Goal: Navigation & Orientation: Understand site structure

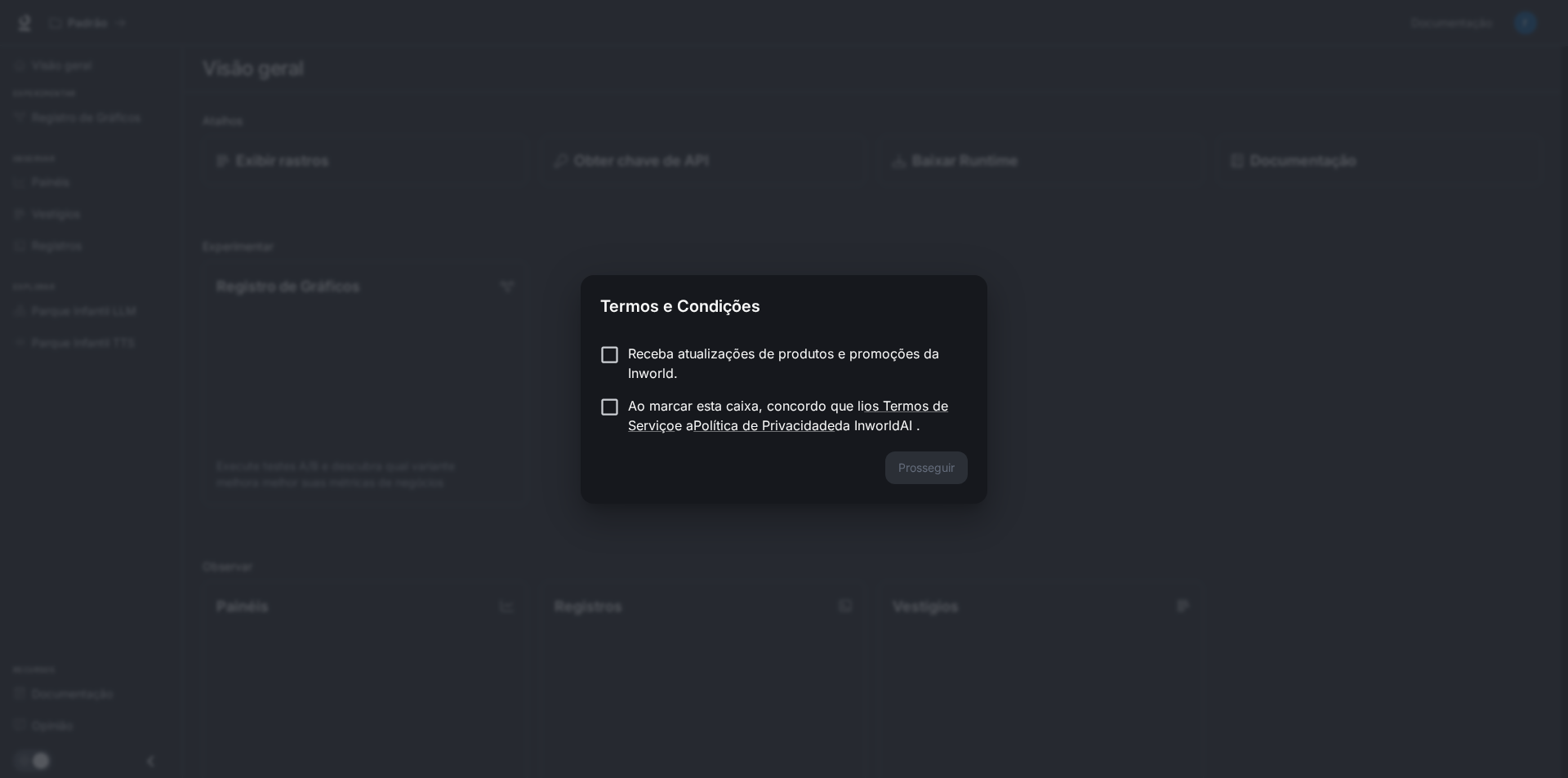
click at [845, 474] on div "Prosseguir" at bounding box center [784, 477] width 406 height 52
click at [935, 471] on font "Prosseguir" at bounding box center [926, 468] width 57 height 13
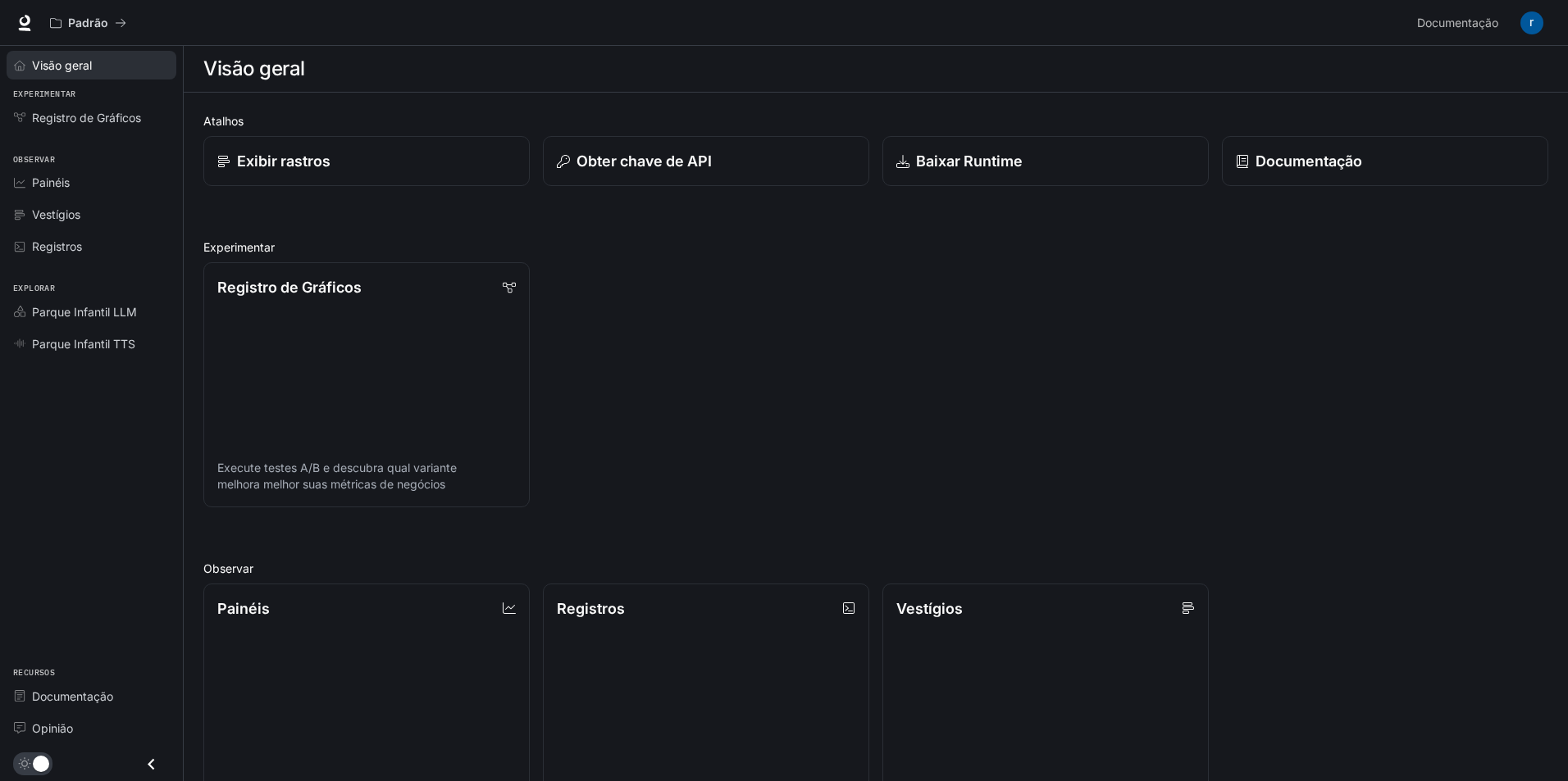
click at [35, 60] on font "Visão geral" at bounding box center [62, 65] width 60 height 13
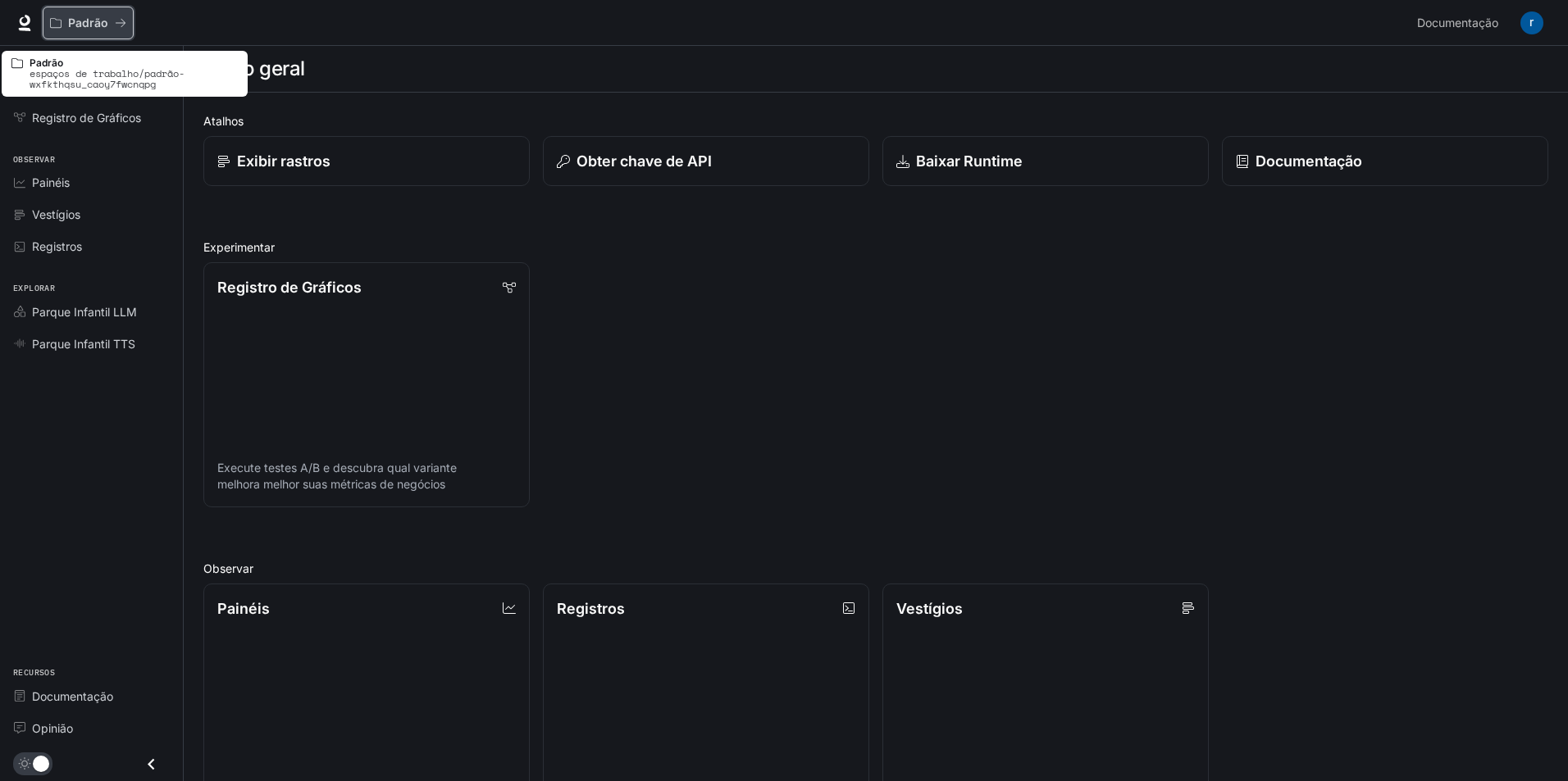
click at [76, 25] on font "Padrão" at bounding box center [89, 22] width 41 height 13
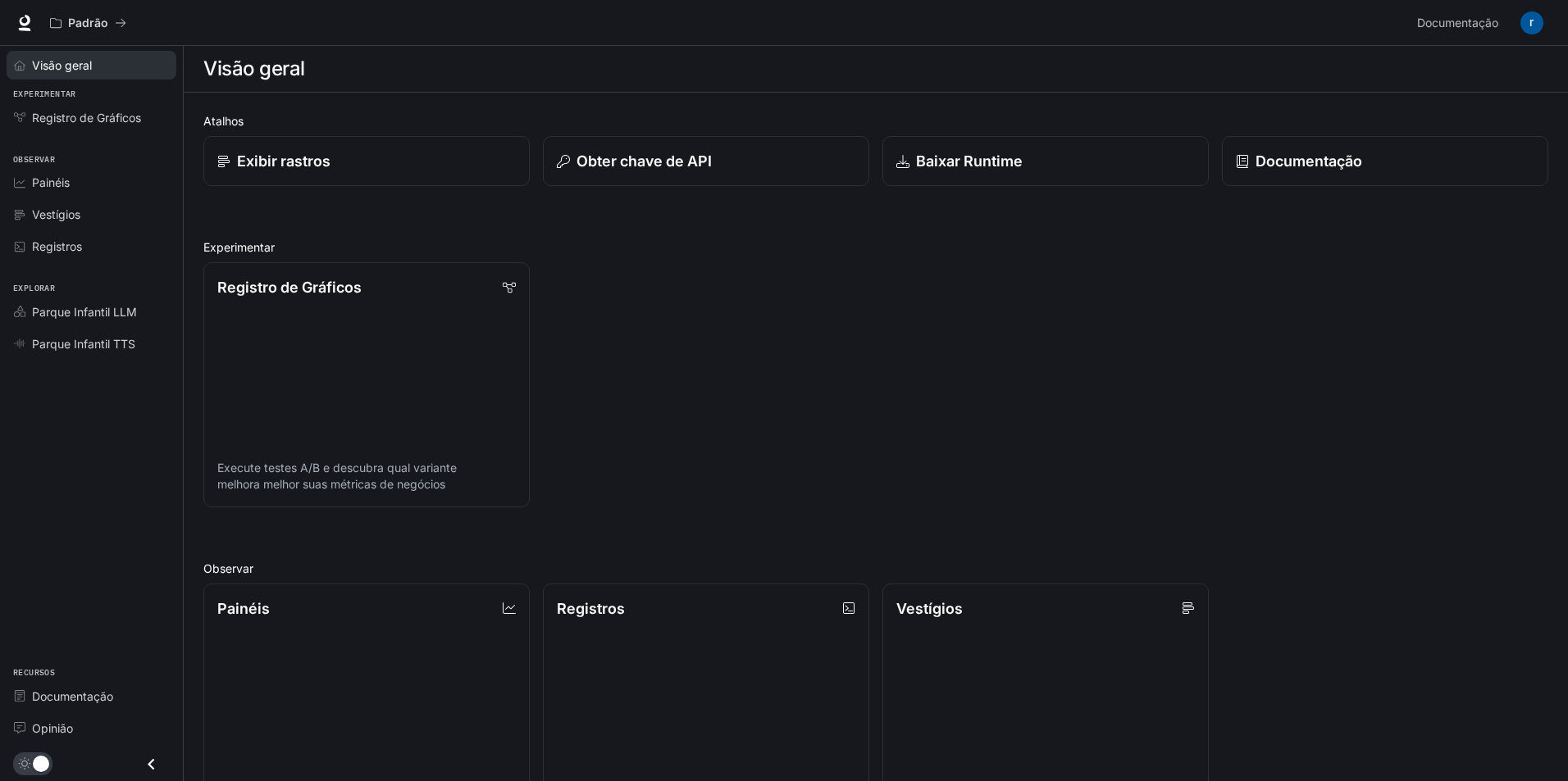
click at [66, 62] on font "Visão geral" at bounding box center [62, 65] width 60 height 13
click at [25, 23] on icon at bounding box center [24, 22] width 16 height 16
